Goal: Use online tool/utility: Utilize a website feature to perform a specific function

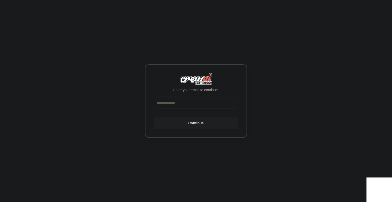
click at [192, 102] on input "email" at bounding box center [196, 103] width 85 height 12
click at [51, 177] on div "Enter your email to continue. Continue" at bounding box center [196, 101] width 392 height 202
click at [87, 121] on div "Enter your email to continue. Continue" at bounding box center [196, 101] width 392 height 202
drag, startPoint x: 76, startPoint y: 126, endPoint x: 80, endPoint y: 126, distance: 3.6
click at [80, 126] on div "Enter your email to continue. Continue" at bounding box center [196, 101] width 392 height 202
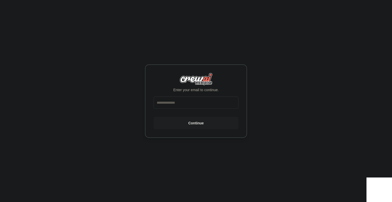
drag, startPoint x: 172, startPoint y: 129, endPoint x: 171, endPoint y: 124, distance: 5.2
click at [198, 95] on div "Enter your email to continue. Continue" at bounding box center [196, 101] width 102 height 74
click at [190, 104] on input "email" at bounding box center [196, 103] width 85 height 12
type input "**********"
click at [193, 119] on button "Continue" at bounding box center [196, 123] width 85 height 12
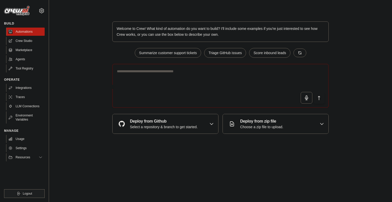
click at [146, 155] on body "swarnendughosh05@gmail.com Settings Build Automations Crew Studio" at bounding box center [196, 101] width 392 height 202
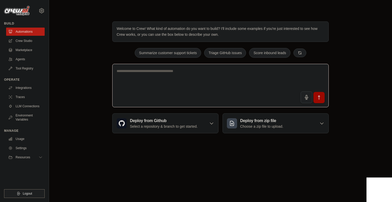
click at [152, 93] on textarea at bounding box center [220, 86] width 217 height 44
click at [195, 171] on body "swarnendughosh05@gmail.com Settings Build Automations Crew Studio" at bounding box center [196, 101] width 392 height 202
click at [177, 88] on textarea at bounding box center [220, 86] width 217 height 44
click at [235, 83] on textarea at bounding box center [220, 86] width 217 height 44
click at [219, 76] on textarea at bounding box center [220, 86] width 217 height 44
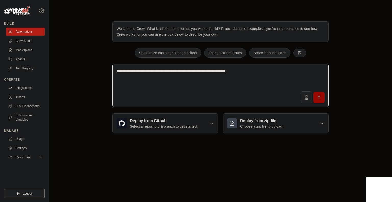
click at [192, 95] on textarea "**********" at bounding box center [220, 86] width 217 height 44
paste textarea "**********"
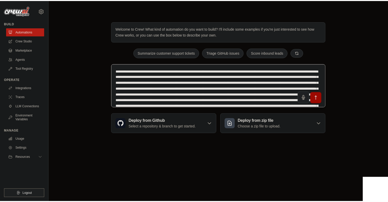
scroll to position [18, 0]
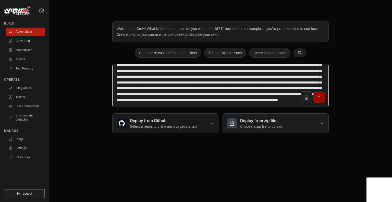
type textarea "**********"
click at [283, 116] on div "Deploy from zip file Choose a zip file to upload." at bounding box center [276, 123] width 106 height 19
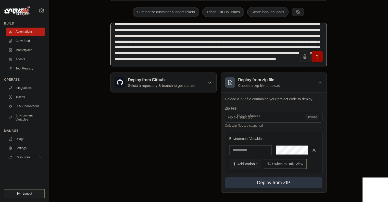
scroll to position [41, 0]
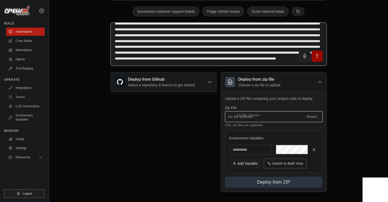
click at [309, 116] on input "No file selected Browse" at bounding box center [274, 116] width 98 height 11
click at [318, 57] on icon "submit" at bounding box center [317, 55] width 5 height 5
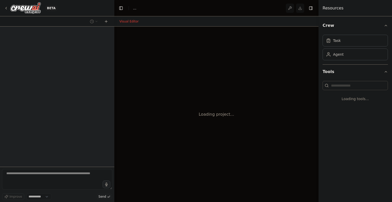
select select "****"
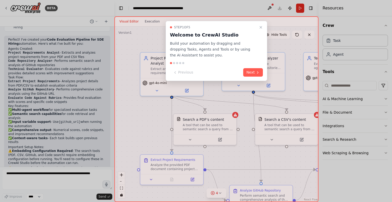
click at [226, 9] on div at bounding box center [196, 101] width 392 height 202
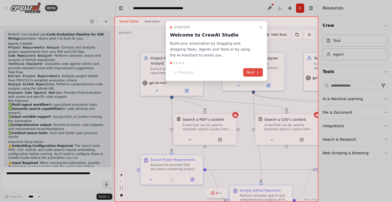
click at [254, 70] on button "Next" at bounding box center [253, 72] width 20 height 8
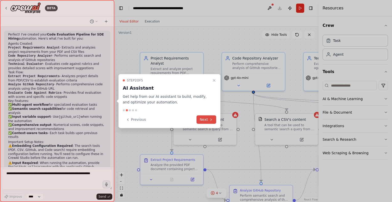
click at [208, 117] on button "Next" at bounding box center [207, 119] width 20 height 8
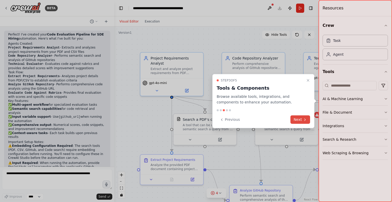
click at [293, 119] on button "Next" at bounding box center [301, 119] width 20 height 8
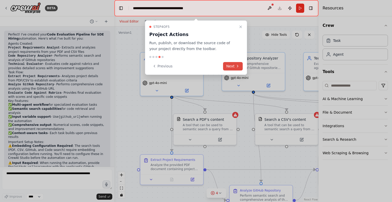
click at [225, 63] on button "Next" at bounding box center [233, 66] width 20 height 8
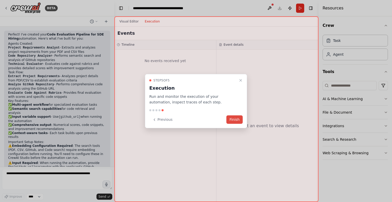
click at [236, 118] on button "Finish" at bounding box center [234, 119] width 16 height 8
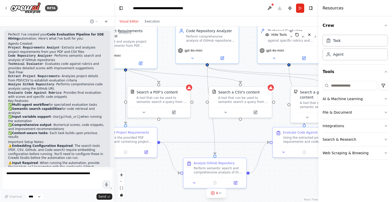
drag, startPoint x: 218, startPoint y: 90, endPoint x: 173, endPoint y: 67, distance: 50.2
click at [173, 67] on div ".deletable-edge-delete-btn { width: 20px; height: 20px; border: 0px solid #ffff…" at bounding box center [216, 114] width 204 height 175
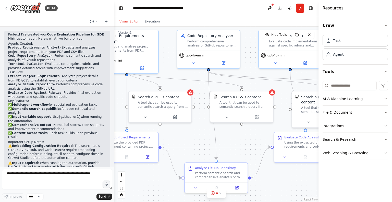
drag, startPoint x: 174, startPoint y: 68, endPoint x: 174, endPoint y: 71, distance: 3.3
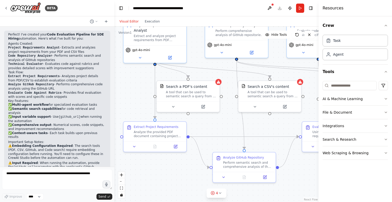
drag, startPoint x: 173, startPoint y: 78, endPoint x: 201, endPoint y: 65, distance: 31.1
click at [201, 65] on div ".deletable-edge-delete-btn { width: 20px; height: 20px; border: 0px solid #ffff…" at bounding box center [216, 114] width 204 height 175
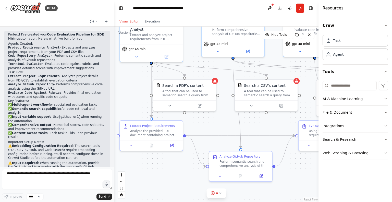
drag, startPoint x: 201, startPoint y: 65, endPoint x: 198, endPoint y: 64, distance: 3.2
click at [198, 64] on div ".deletable-edge-delete-btn { width: 20px; height: 20px; border: 0px solid #ffff…" at bounding box center [216, 114] width 204 height 175
click at [81, 182] on textarea at bounding box center [57, 179] width 110 height 20
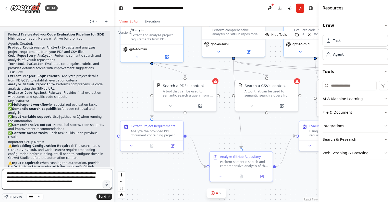
type textarea "**********"
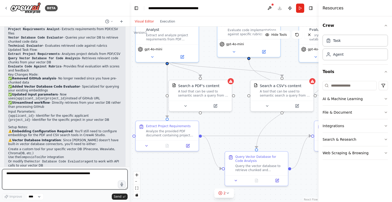
scroll to position [1021, 0]
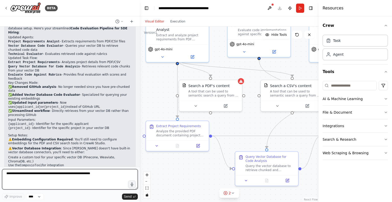
drag, startPoint x: 113, startPoint y: 156, endPoint x: 140, endPoint y: 145, distance: 28.9
click at [140, 145] on div "BETA 15:48 ▶ Thought process I'll help you create an AI automation for evaluati…" at bounding box center [196, 101] width 392 height 202
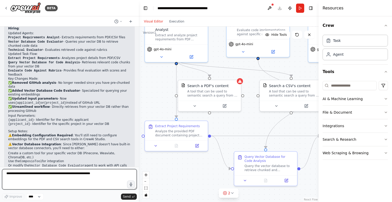
drag, startPoint x: 139, startPoint y: 158, endPoint x: 139, endPoint y: 146, distance: 11.7
click at [139, 146] on div "BETA 15:48 ▶ Thought process I'll help you create an AI automation for evaluati…" at bounding box center [196, 101] width 392 height 202
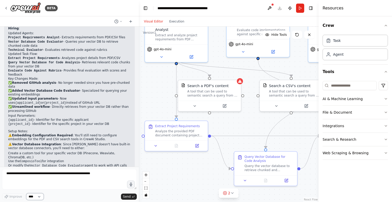
click at [37, 197] on select "****" at bounding box center [34, 196] width 17 height 7
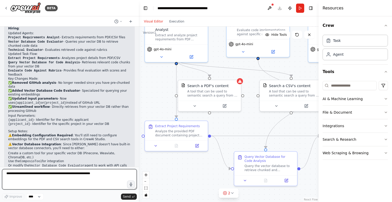
click at [69, 173] on textarea at bounding box center [69, 179] width 135 height 20
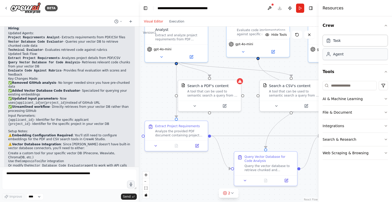
click at [339, 56] on div "Agent" at bounding box center [338, 54] width 10 height 5
click at [385, 27] on icon "button" at bounding box center [386, 25] width 4 height 4
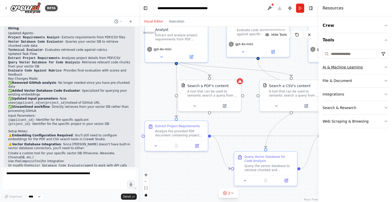
click at [383, 67] on button "AI & Machine Learning" at bounding box center [355, 67] width 65 height 13
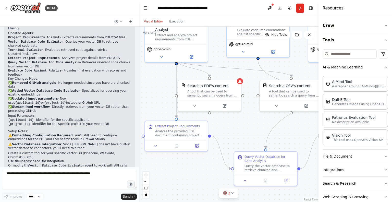
click at [384, 67] on icon "button" at bounding box center [386, 67] width 4 height 4
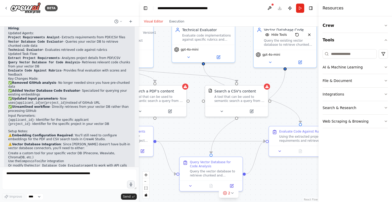
drag, startPoint x: 292, startPoint y: 129, endPoint x: 237, endPoint y: 134, distance: 54.9
click at [237, 134] on div ".deletable-edge-delete-btn { width: 20px; height: 20px; border: 0px solid #ffff…" at bounding box center [229, 114] width 180 height 175
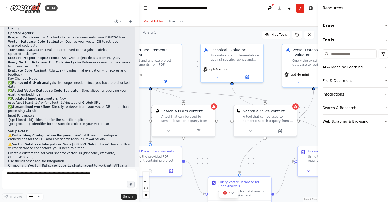
drag, startPoint x: 220, startPoint y: 71, endPoint x: 243, endPoint y: 93, distance: 32.0
click at [243, 93] on div ".deletable-edge-delete-btn { width: 20px; height: 20px; border: 0px solid #ffff…" at bounding box center [229, 114] width 180 height 175
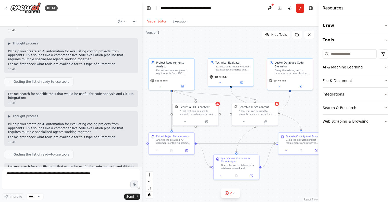
scroll to position [0, 0]
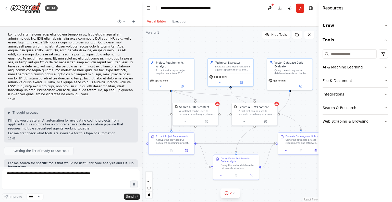
drag, startPoint x: 137, startPoint y: 159, endPoint x: 142, endPoint y: 21, distance: 137.7
click at [142, 21] on div "BETA 15:48 ▶ Thought process I'll help you create an AI automation for evaluati…" at bounding box center [196, 101] width 392 height 202
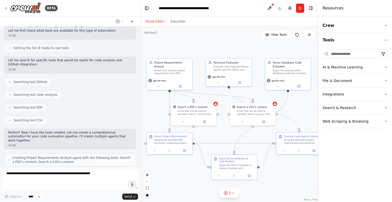
scroll to position [180, 0]
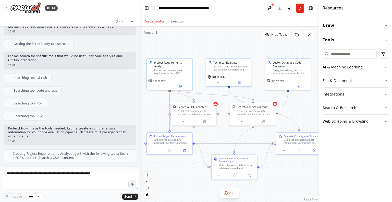
drag, startPoint x: 146, startPoint y: 64, endPoint x: 140, endPoint y: 66, distance: 5.7
click at [140, 66] on div "BETA 15:48 ▶ Thought process I'll help you create an AI automation for evaluati…" at bounding box center [196, 101] width 392 height 202
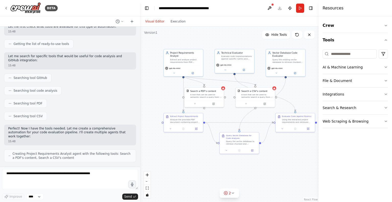
drag, startPoint x: 290, startPoint y: 113, endPoint x: 285, endPoint y: 100, distance: 13.6
click at [286, 100] on div ".deletable-edge-delete-btn { width: 20px; height: 20px; border: 0px solid #ffff…" at bounding box center [229, 114] width 178 height 175
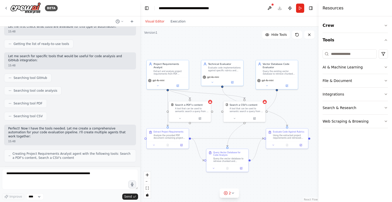
drag, startPoint x: 278, startPoint y: 145, endPoint x: 271, endPoint y: 162, distance: 18.7
click at [271, 162] on div ".deletable-edge-delete-btn { width: 20px; height: 20px; border: 0px solid #ffff…" at bounding box center [229, 114] width 178 height 175
click at [157, 84] on icon at bounding box center [158, 85] width 3 height 3
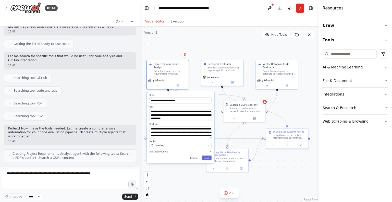
click at [158, 86] on div "**********" at bounding box center [168, 75] width 43 height 30
click at [159, 83] on button at bounding box center [157, 85] width 19 height 4
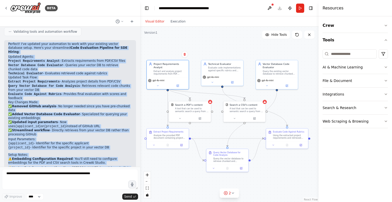
scroll to position [1017, 0]
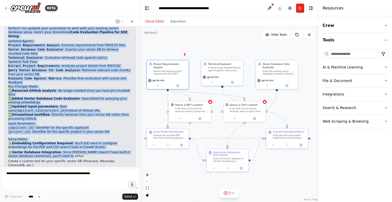
drag, startPoint x: 8, startPoint y: 74, endPoint x: 57, endPoint y: 142, distance: 83.6
click at [57, 142] on div "Perfect! I've updated your automation to work with your existing vector databas…" at bounding box center [70, 112] width 132 height 174
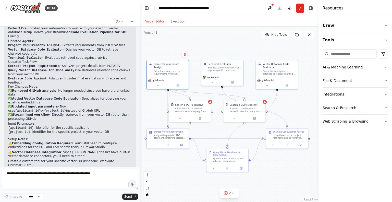
click at [23, 193] on div "15:54" at bounding box center [70, 195] width 124 height 4
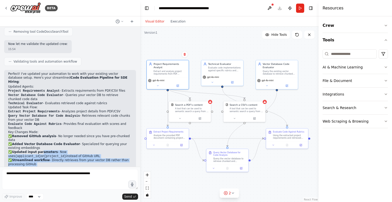
scroll to position [964, 0]
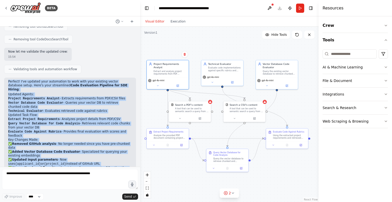
drag, startPoint x: 30, startPoint y: 153, endPoint x: 6, endPoint y: 64, distance: 92.5
click at [6, 78] on div "Perfect! I've updated your automation to work with your existing vector databas…" at bounding box center [70, 165] width 132 height 174
click at [70, 122] on li "Query Vector Database for Code Analysis - Retrieves relevant code chunks from y…" at bounding box center [70, 126] width 124 height 8
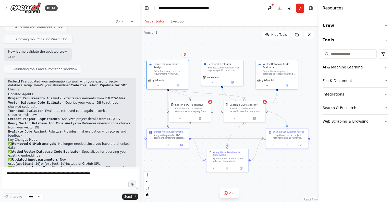
scroll to position [1017, 0]
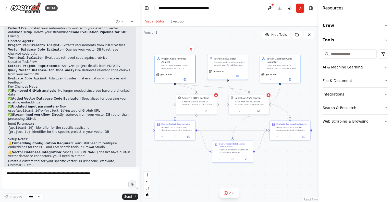
drag, startPoint x: 274, startPoint y: 161, endPoint x: 259, endPoint y: 154, distance: 17.1
click at [265, 155] on div ".deletable-edge-delete-btn { width: 20px; height: 20px; border: 0px solid #ffff…" at bounding box center [229, 114] width 178 height 175
